Goal: Task Accomplishment & Management: Manage account settings

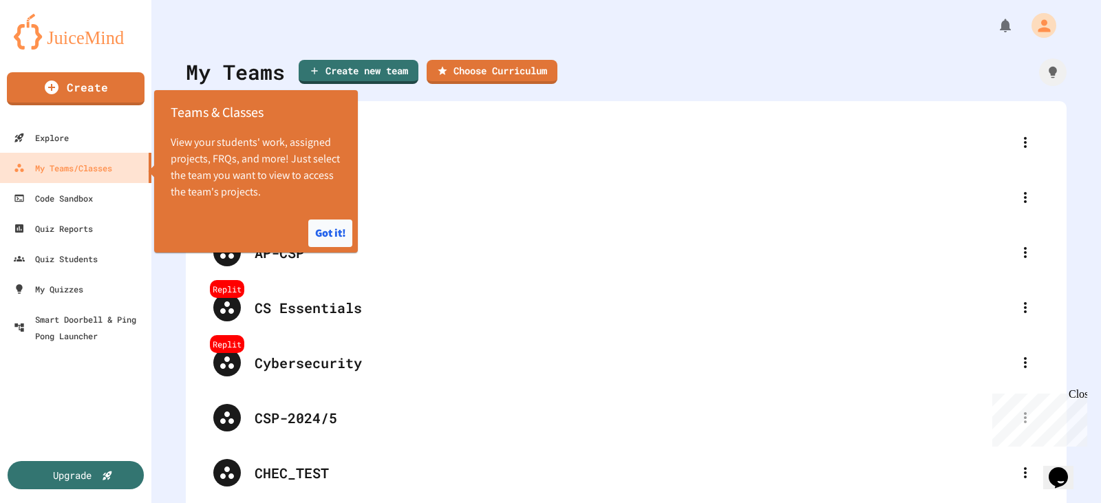
click at [332, 231] on button "Got it!" at bounding box center [330, 234] width 44 height 28
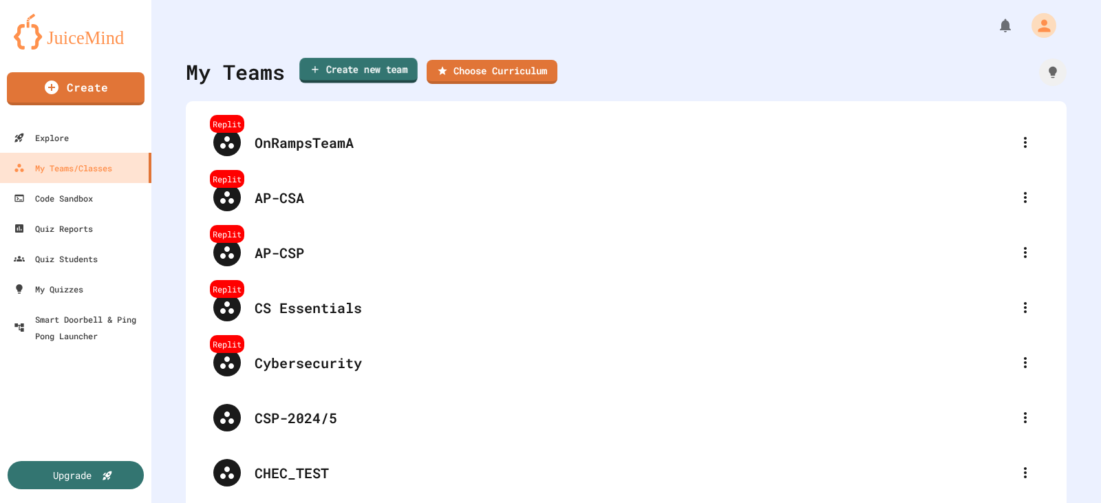
click at [336, 66] on link "Create new team" at bounding box center [358, 70] width 118 height 25
type input "**********"
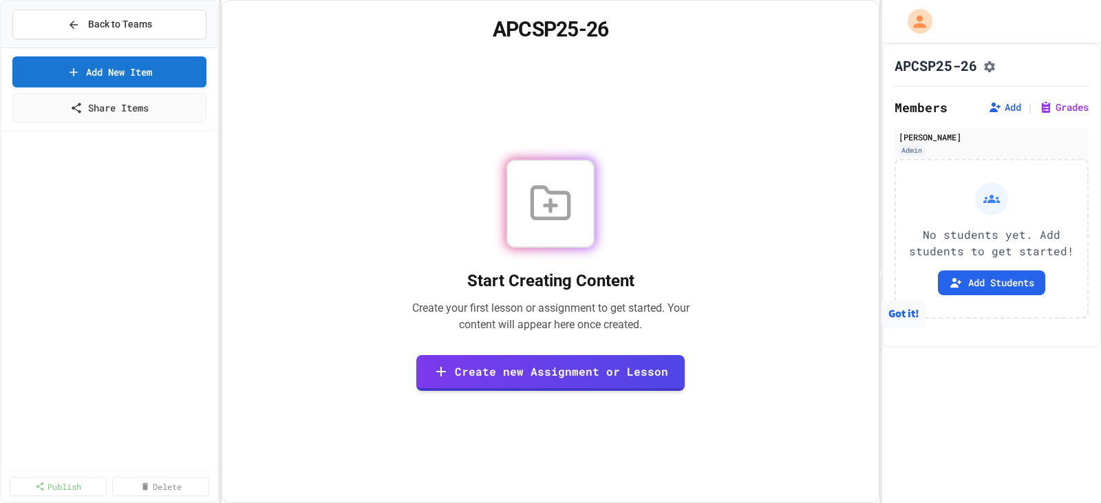
click at [910, 328] on button "Got it!" at bounding box center [903, 314] width 44 height 28
click at [1003, 113] on button "Add" at bounding box center [1004, 107] width 33 height 14
drag, startPoint x: 385, startPoint y: 255, endPoint x: 674, endPoint y: 263, distance: 288.4
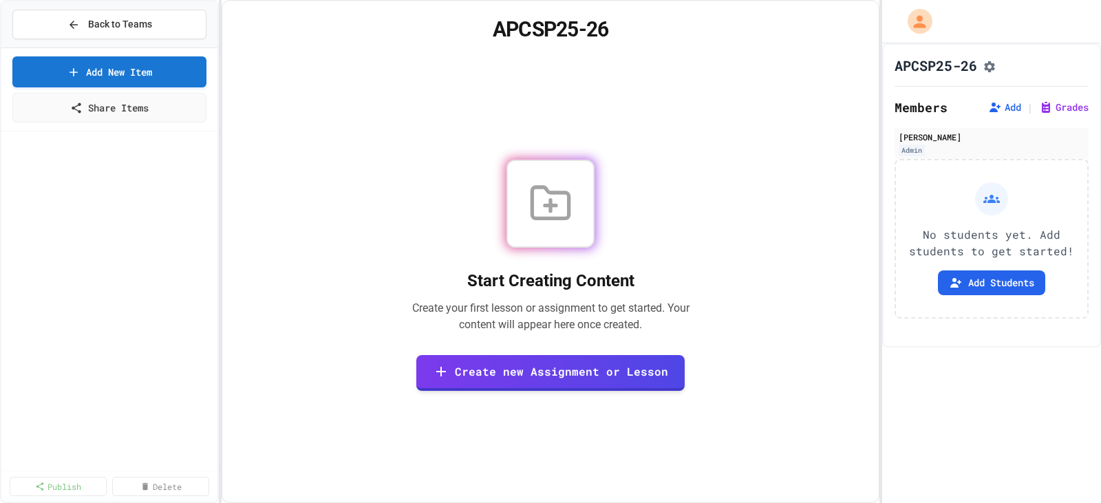
click at [982, 282] on button "Add Students" at bounding box center [991, 282] width 107 height 25
click at [988, 67] on icon "Assignment Settings" at bounding box center [990, 67] width 14 height 14
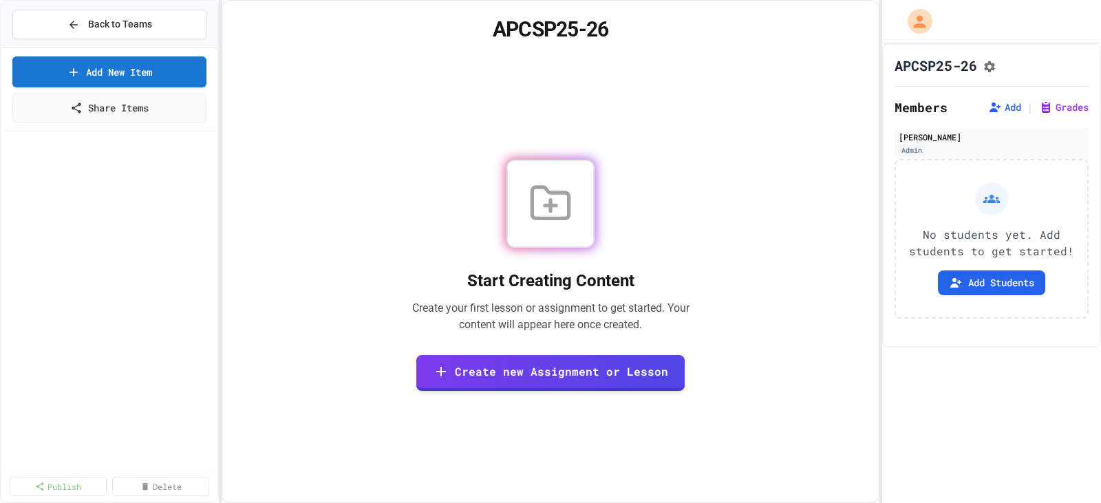
click at [707, 146] on div "Start Creating Content Create your first lesson or assignment to get started. Y…" at bounding box center [550, 275] width 623 height 422
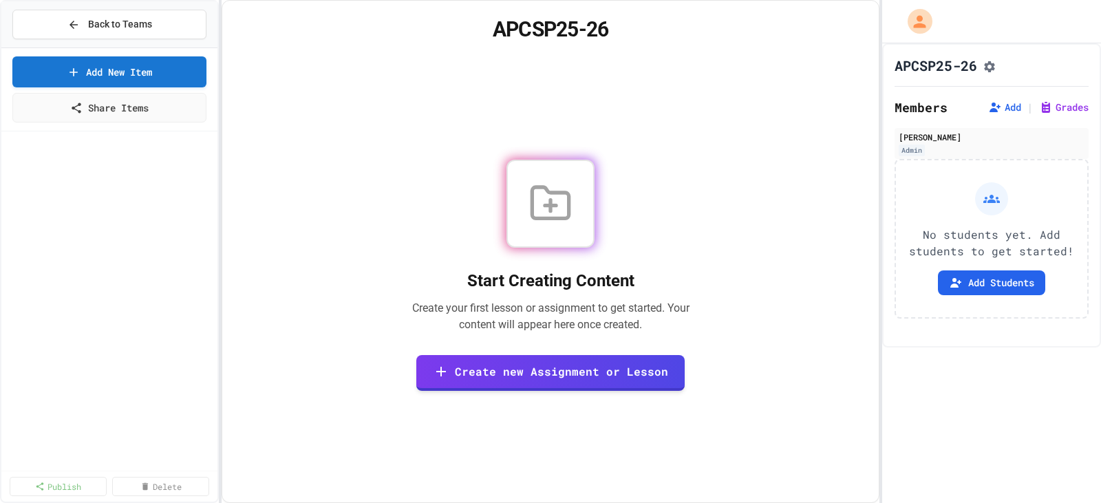
click at [714, 99] on div "Start Creating Content Create your first lesson or assignment to get started. Y…" at bounding box center [550, 275] width 623 height 422
